Goal: Communication & Community: Answer question/provide support

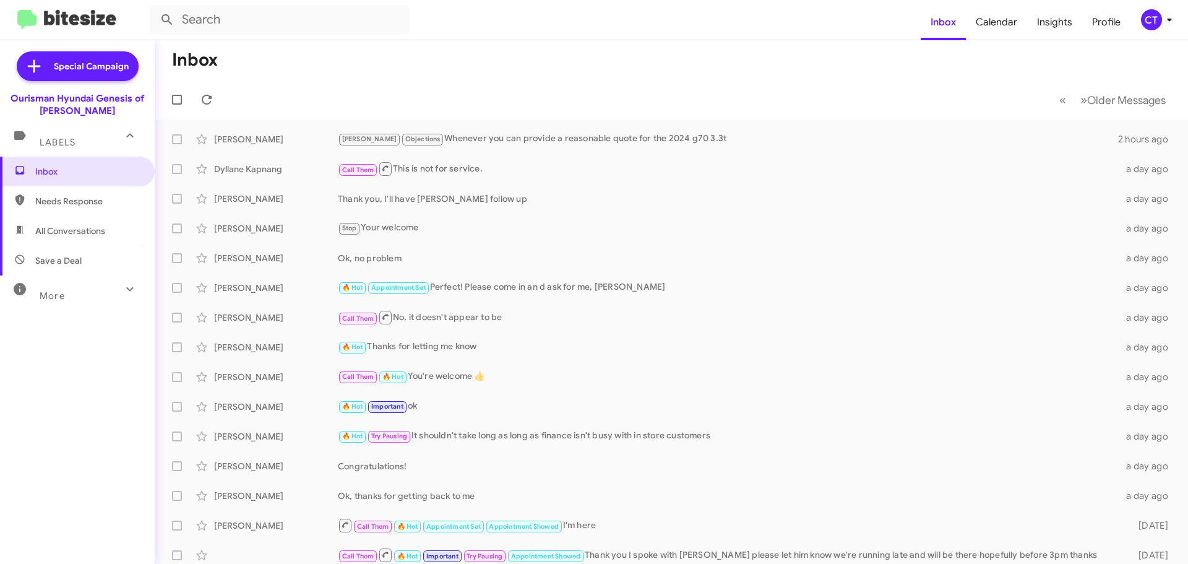
click at [1171, 25] on icon at bounding box center [1169, 19] width 15 height 15
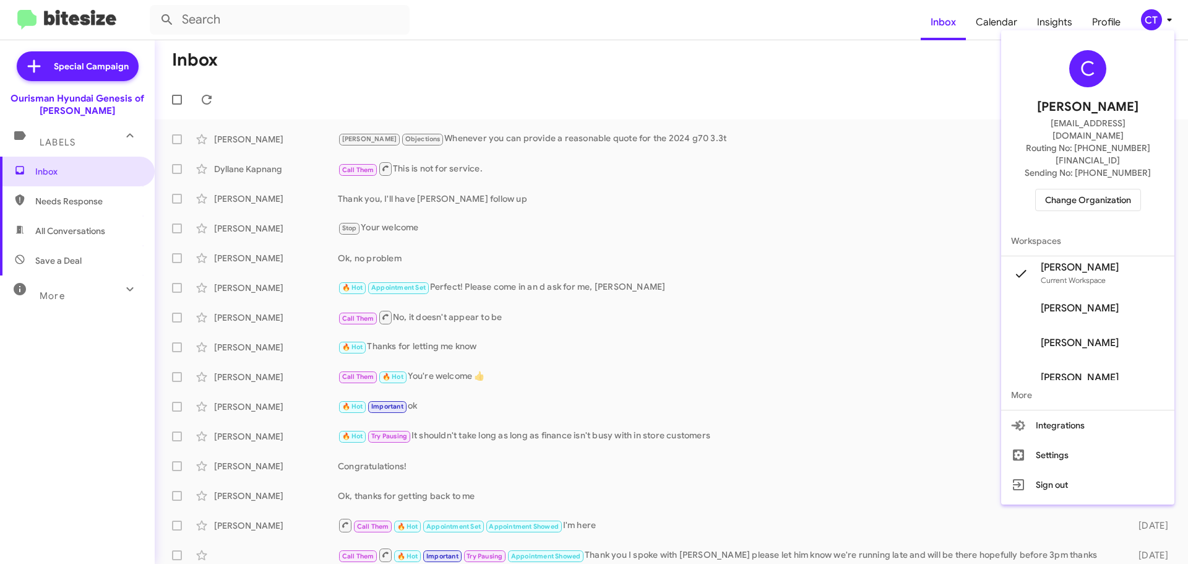
click at [1087, 189] on span "Change Organization" at bounding box center [1088, 199] width 86 height 21
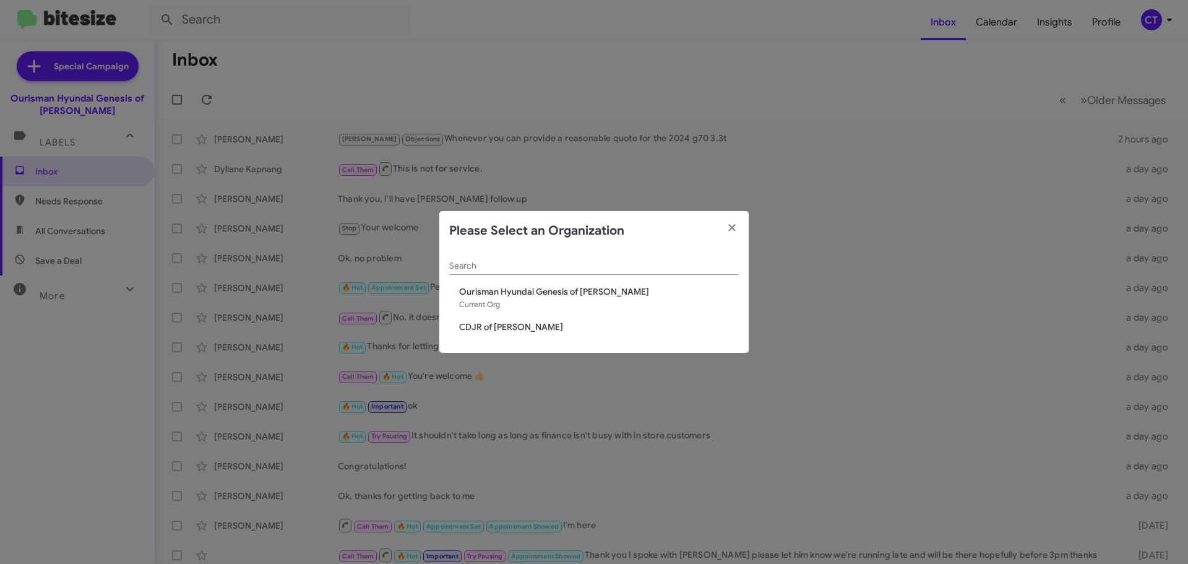
click at [499, 324] on span "CDJR of [PERSON_NAME]" at bounding box center [599, 326] width 280 height 12
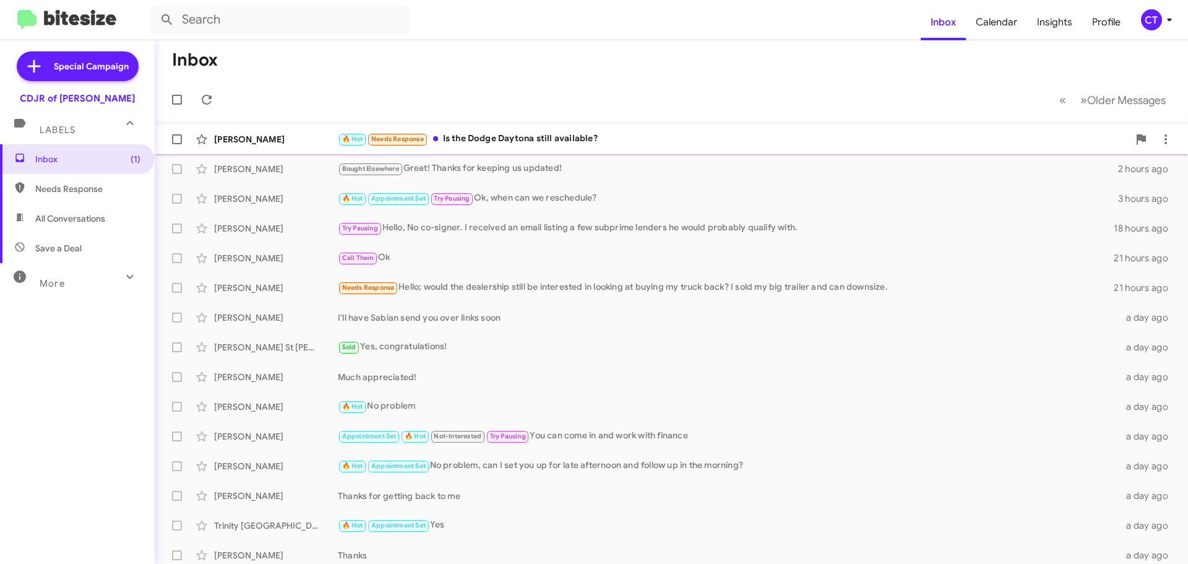
click at [635, 140] on div "🔥 Hot Needs Response Is the Dodge Daytona still available?" at bounding box center [733, 139] width 791 height 14
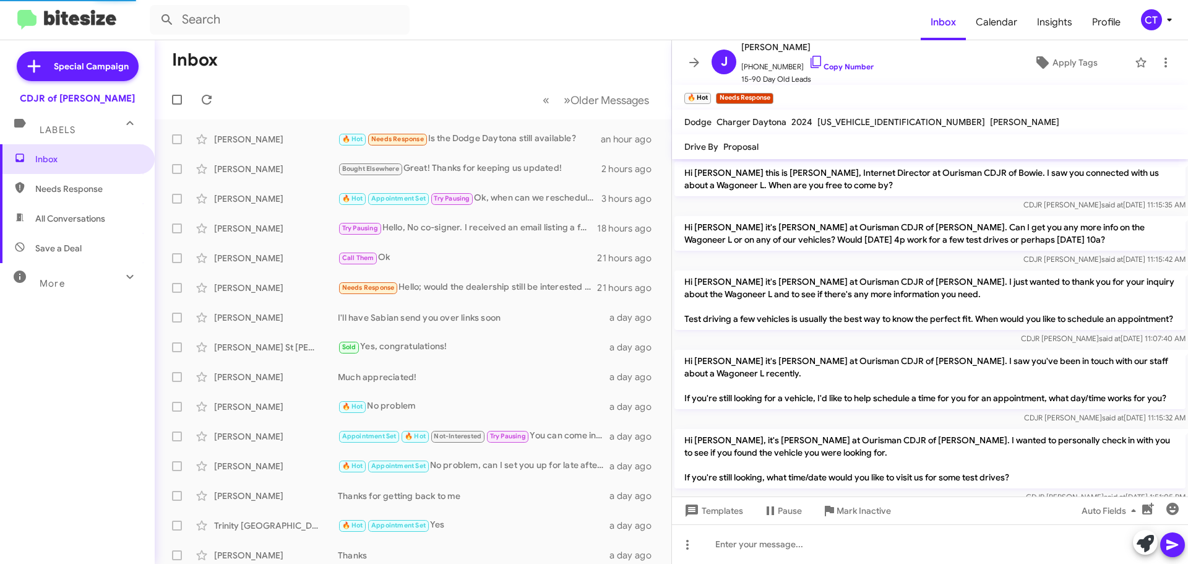
scroll to position [1346, 0]
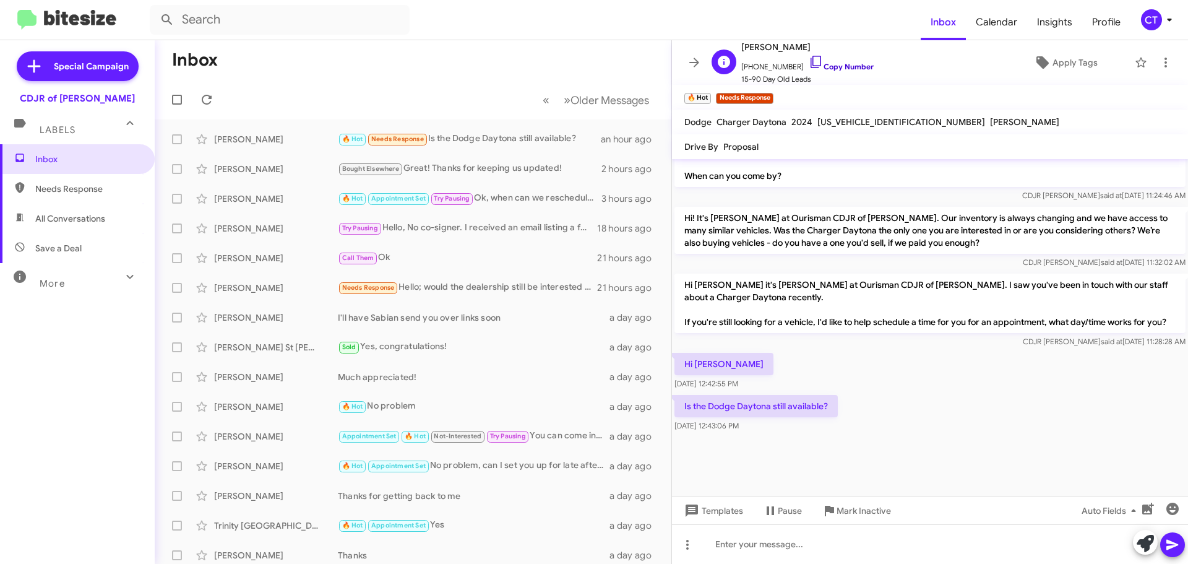
click at [809, 62] on icon at bounding box center [816, 61] width 15 height 15
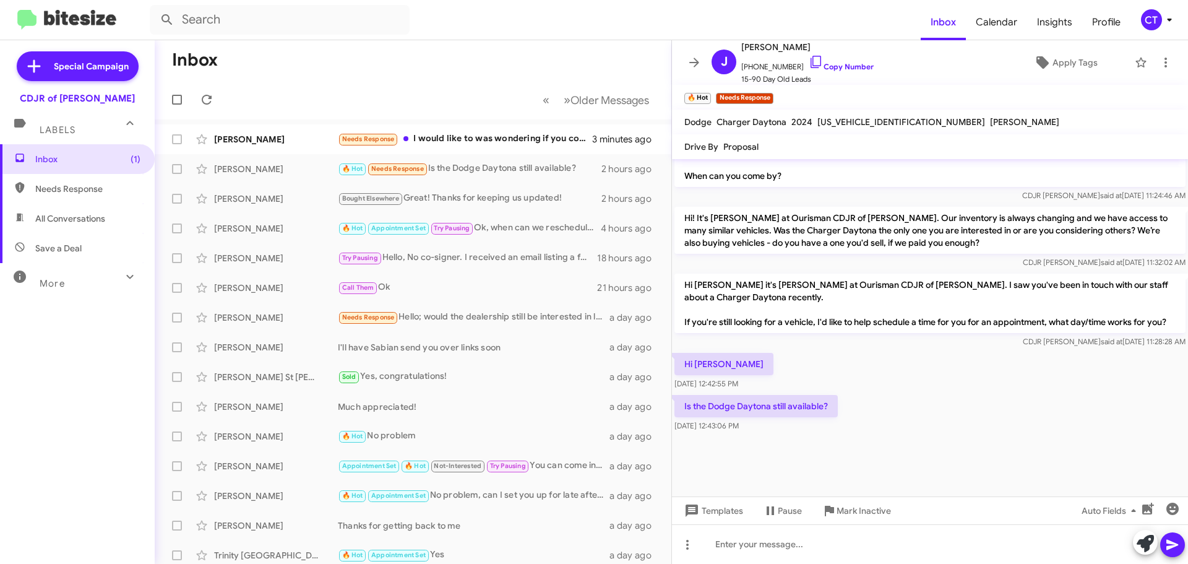
scroll to position [1346, 0]
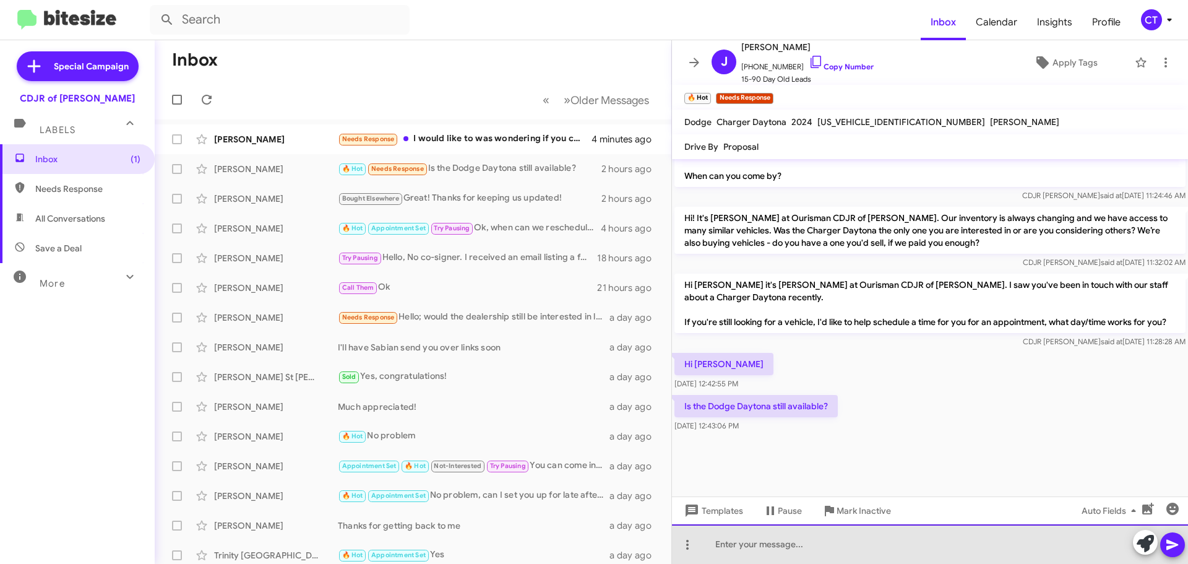
click at [883, 550] on div at bounding box center [930, 544] width 516 height 40
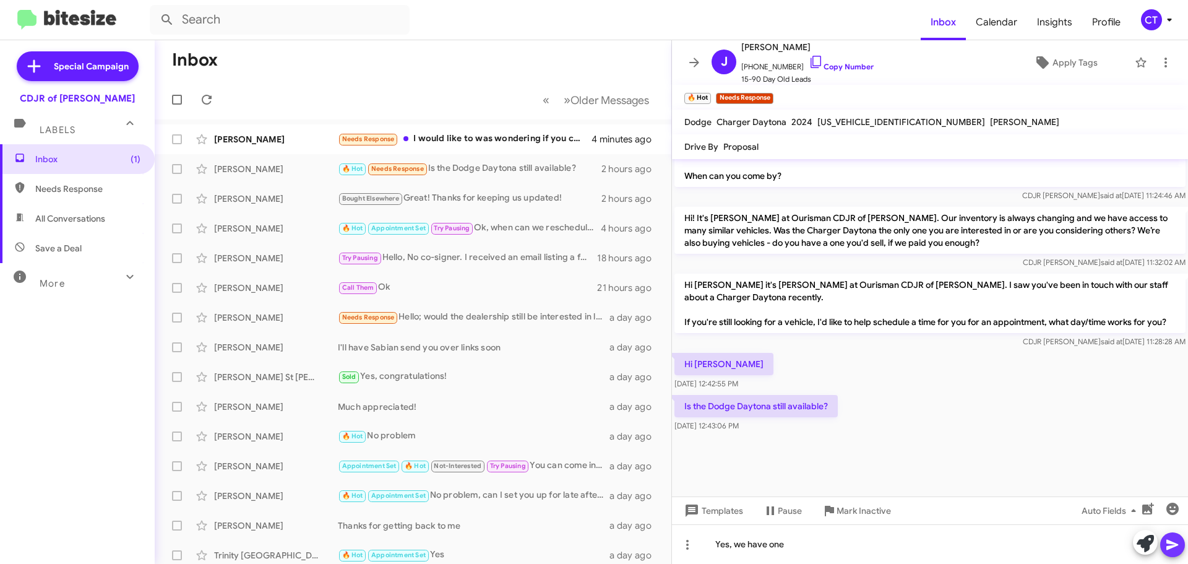
click at [1162, 548] on button at bounding box center [1172, 544] width 25 height 25
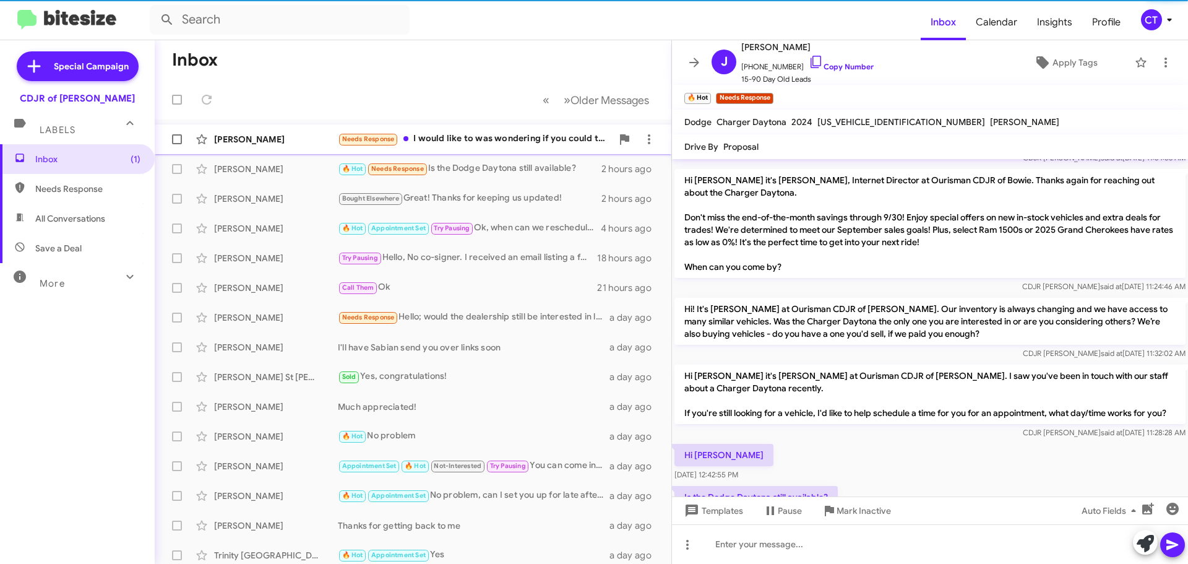
click at [453, 146] on div "Needs Response I would like to was wondering if you could tell me more about yo…" at bounding box center [475, 139] width 274 height 14
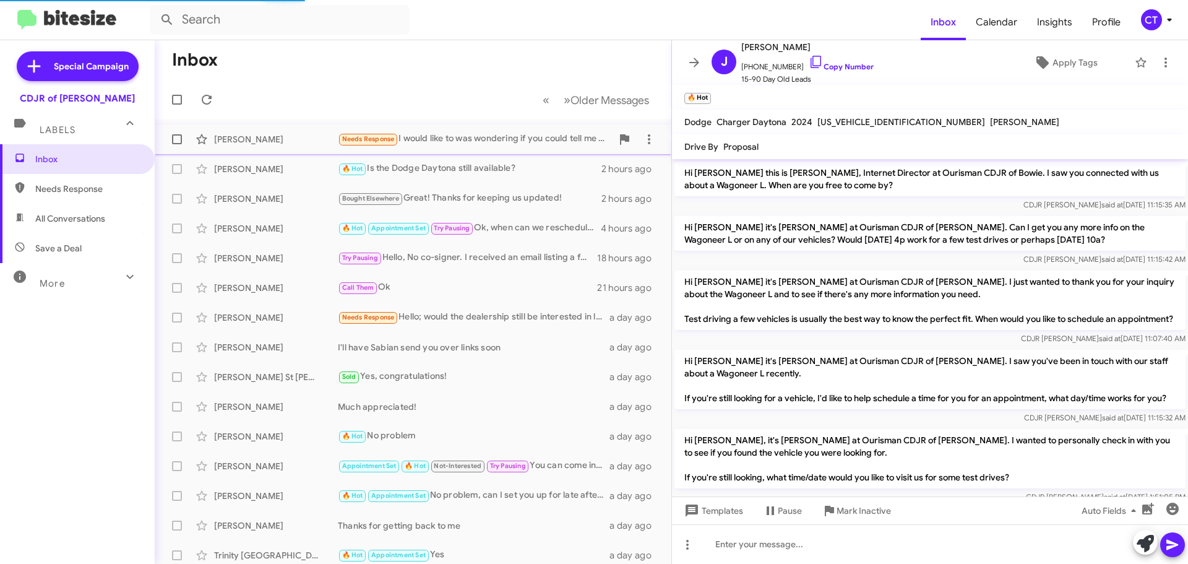
click at [460, 134] on div "Needs Response I would like to was wondering if you could tell me more about yo…" at bounding box center [475, 139] width 274 height 14
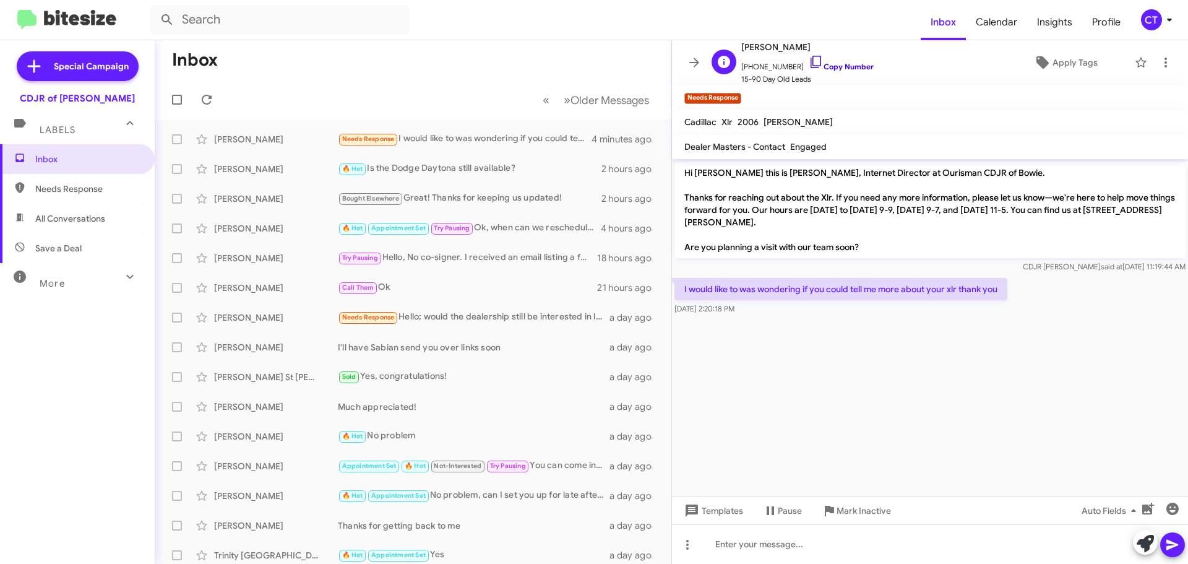
click at [809, 61] on icon at bounding box center [816, 61] width 15 height 15
drag, startPoint x: 680, startPoint y: 288, endPoint x: 749, endPoint y: 309, distance: 72.6
click at [749, 309] on div "I would like to was wondering if you could tell me more about your xlr thank yo…" at bounding box center [840, 296] width 333 height 37
copy div "I would like to was wondering if you could tell me more about your xlr thank yo…"
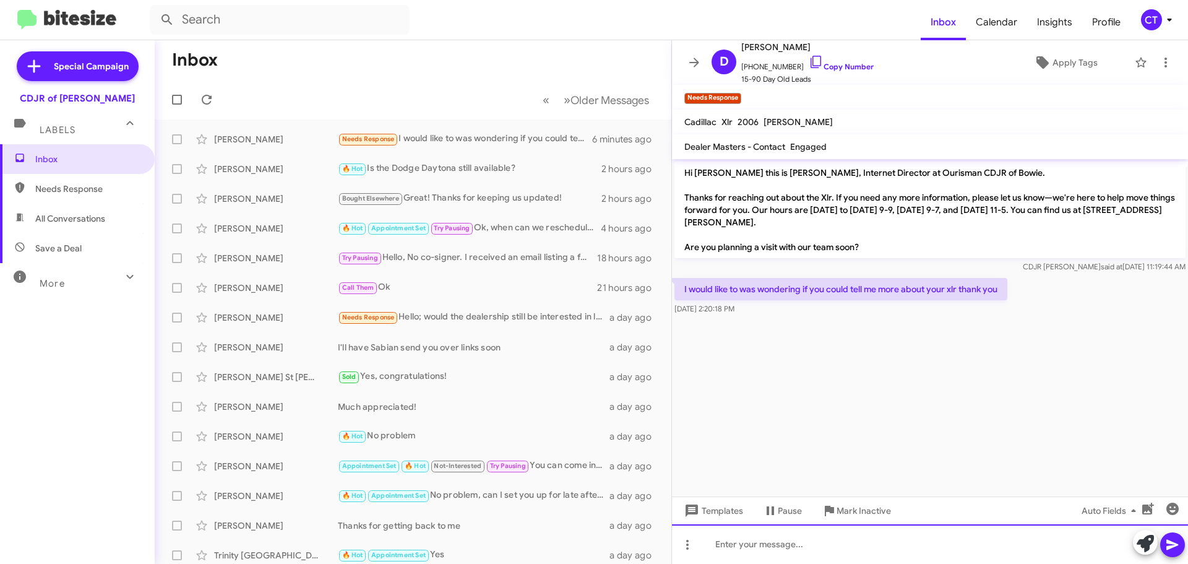
click at [795, 544] on div at bounding box center [930, 544] width 516 height 40
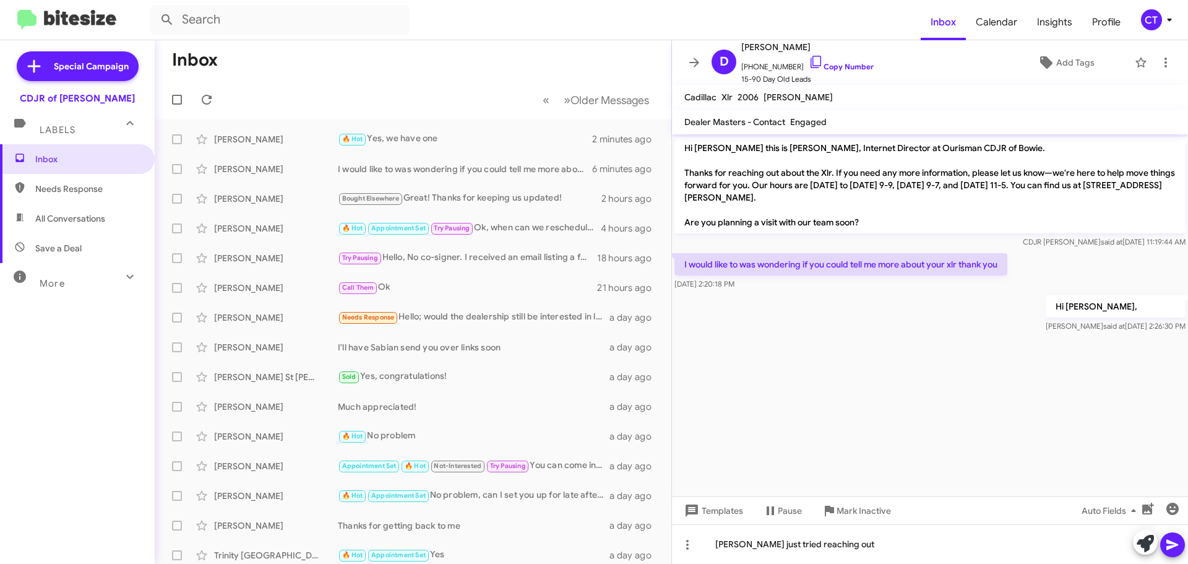
click at [1171, 546] on icon at bounding box center [1172, 544] width 12 height 11
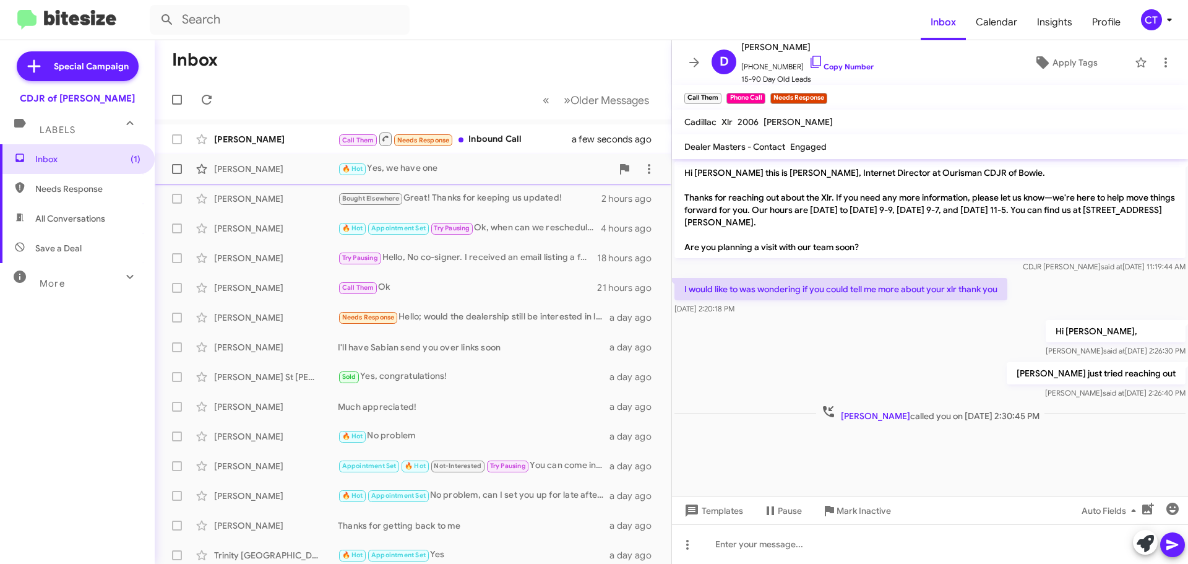
click at [498, 158] on div "Janet Davis 🔥 Hot Yes, we have one 6 minutes ago" at bounding box center [413, 169] width 497 height 25
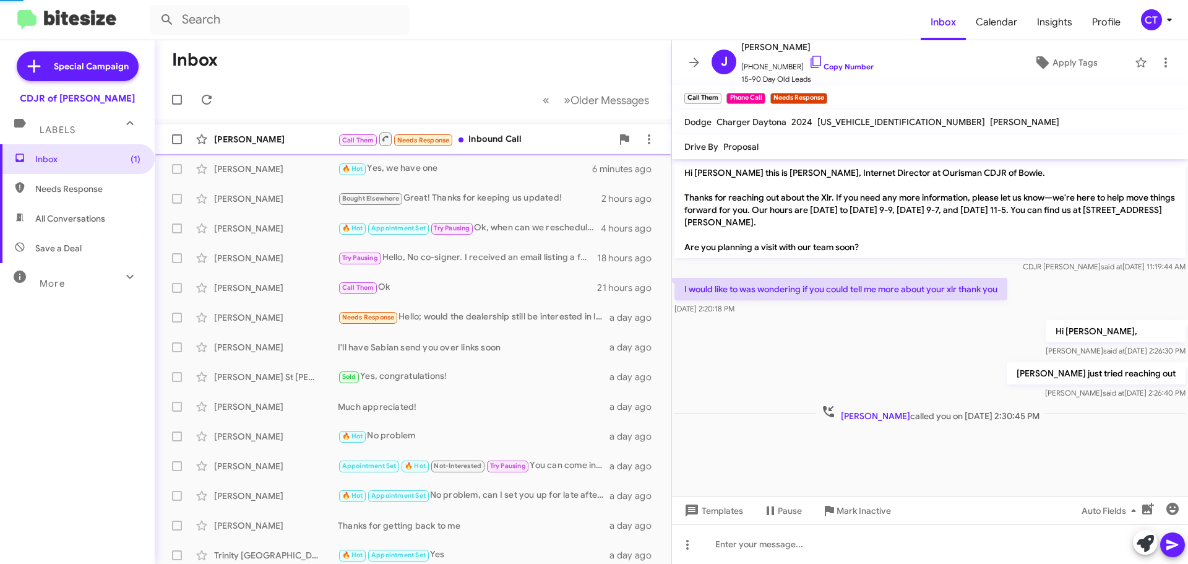
scroll to position [1333, 0]
click at [500, 144] on div "Call Them Needs Response Inbound Call" at bounding box center [475, 138] width 274 height 15
